Goal: Check status: Check status

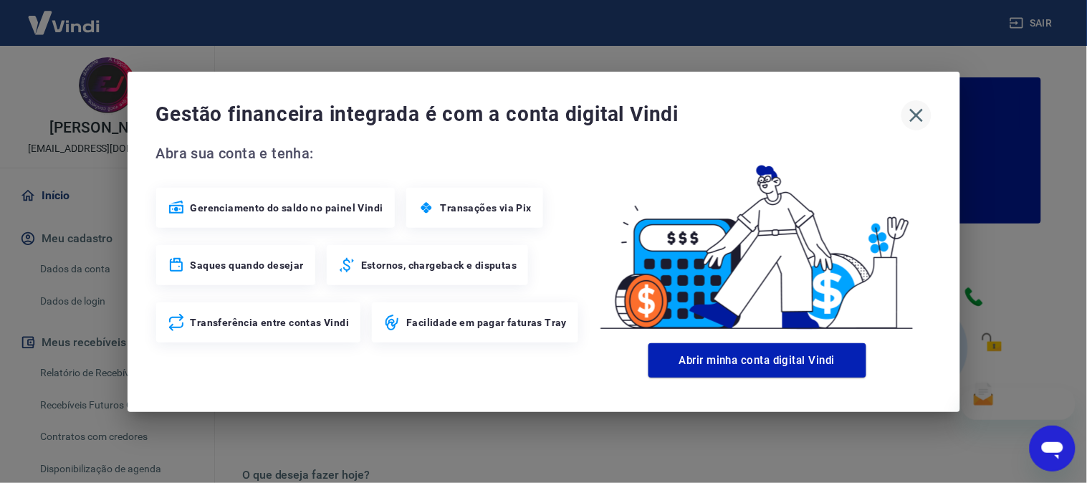
click at [919, 115] on icon "button" at bounding box center [916, 115] width 23 height 23
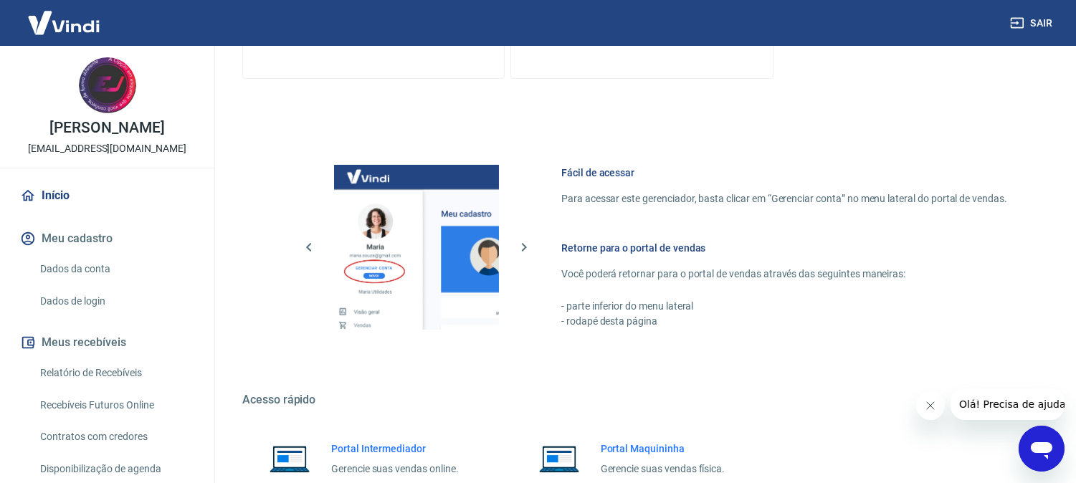
scroll to position [798, 0]
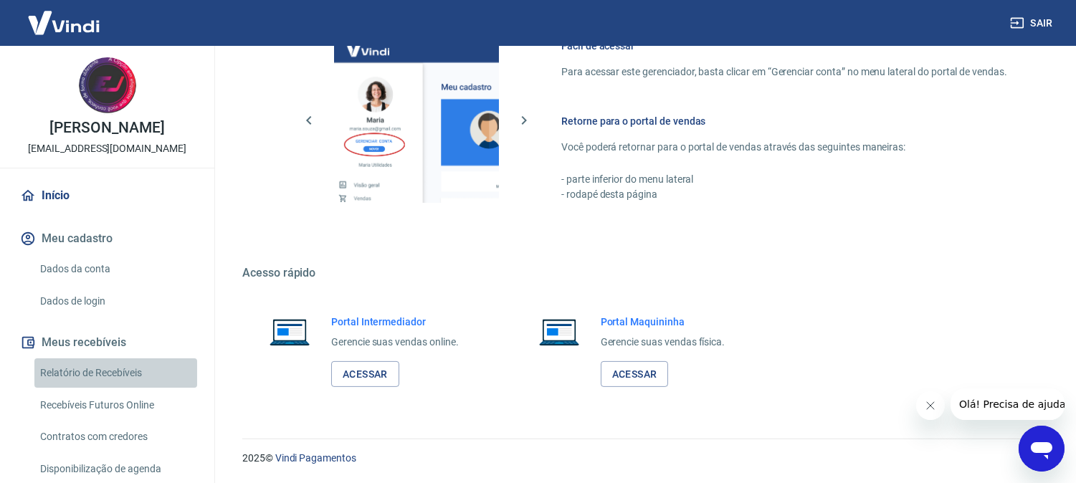
click at [138, 378] on link "Relatório de Recebíveis" at bounding box center [115, 372] width 163 height 29
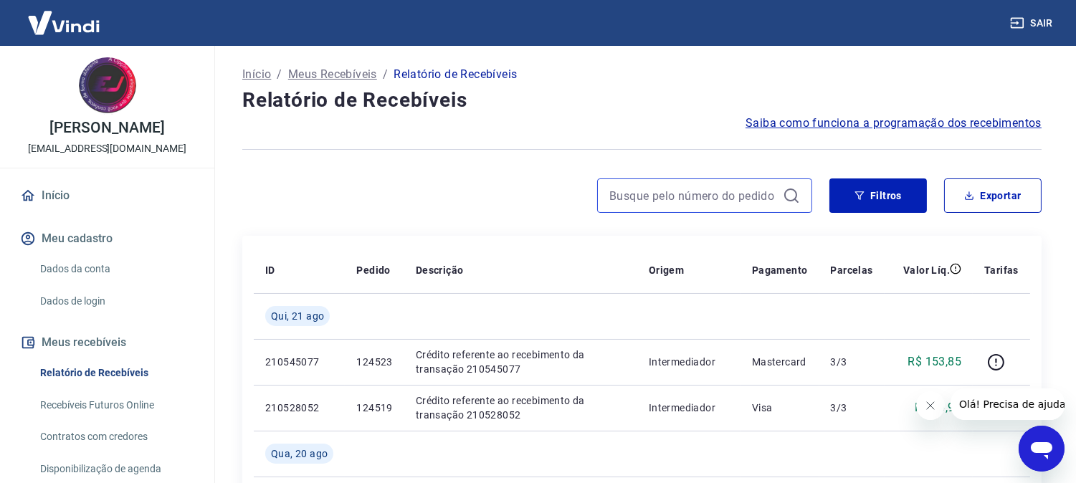
click at [668, 199] on input at bounding box center [693, 195] width 168 height 21
paste input "125933"
click at [675, 192] on input "125933" at bounding box center [693, 195] width 168 height 21
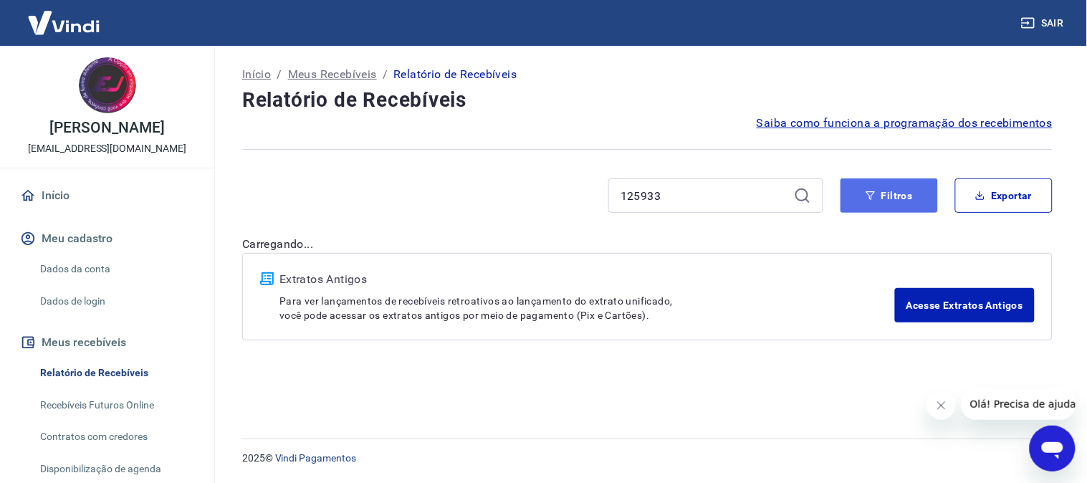
click at [861, 194] on button "Filtros" at bounding box center [888, 195] width 97 height 34
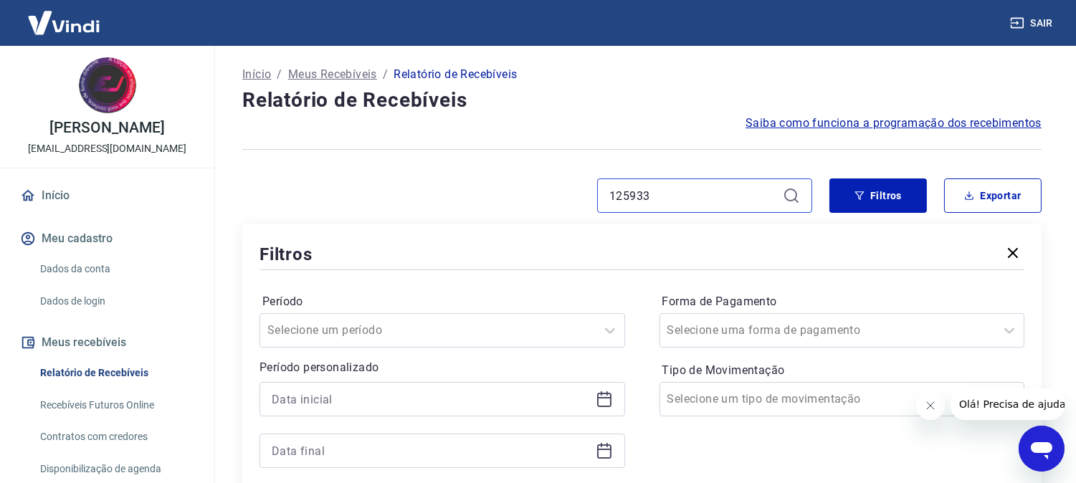
click at [674, 196] on input "125933" at bounding box center [693, 195] width 168 height 21
type input "1"
click at [45, 14] on img at bounding box center [63, 23] width 93 height 44
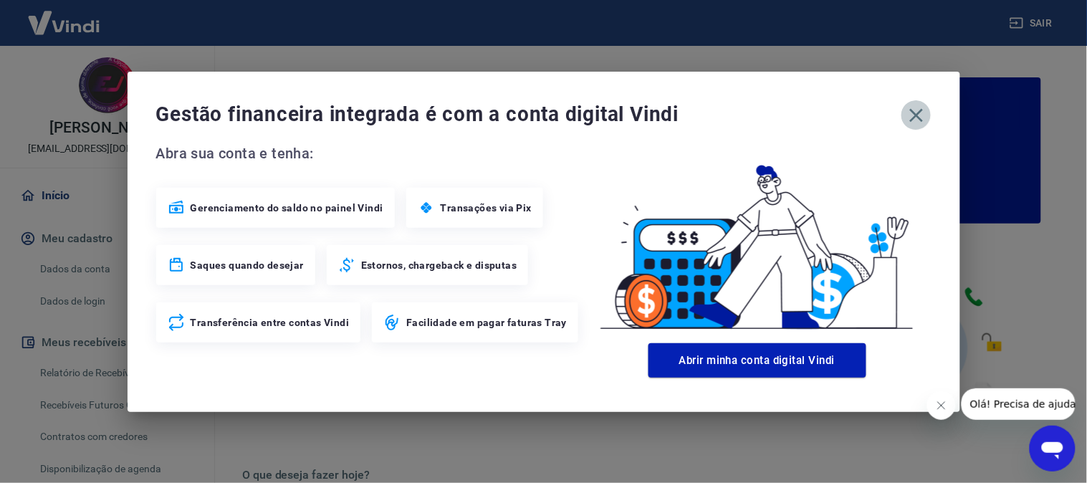
click at [914, 113] on icon "button" at bounding box center [916, 115] width 14 height 14
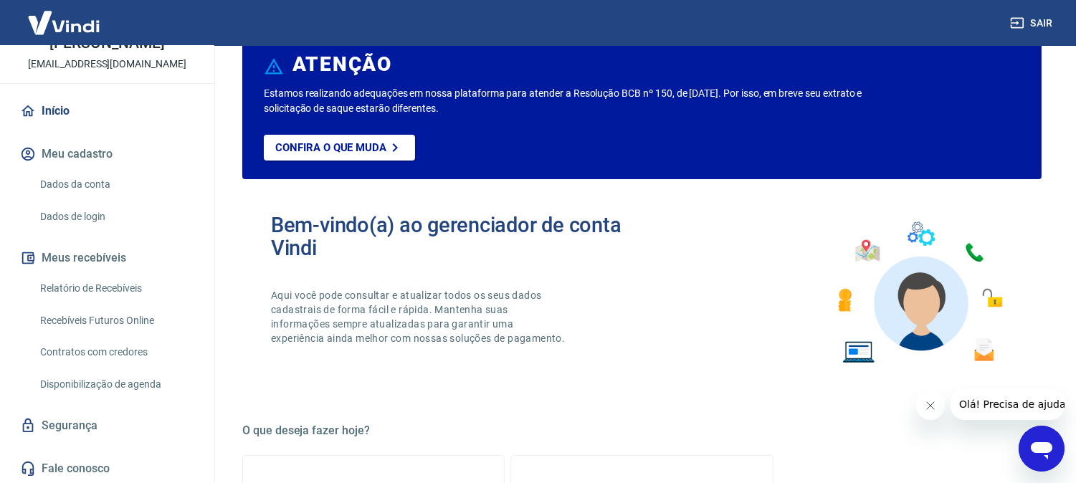
scroll to position [80, 0]
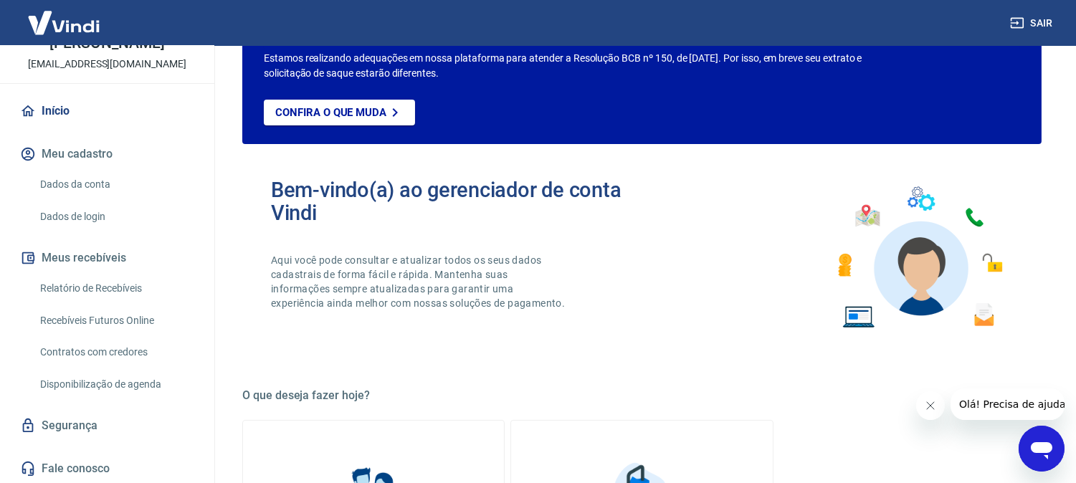
click at [133, 319] on link "Recebíveis Futuros Online" at bounding box center [115, 320] width 163 height 29
